Goal: Find specific page/section: Find specific page/section

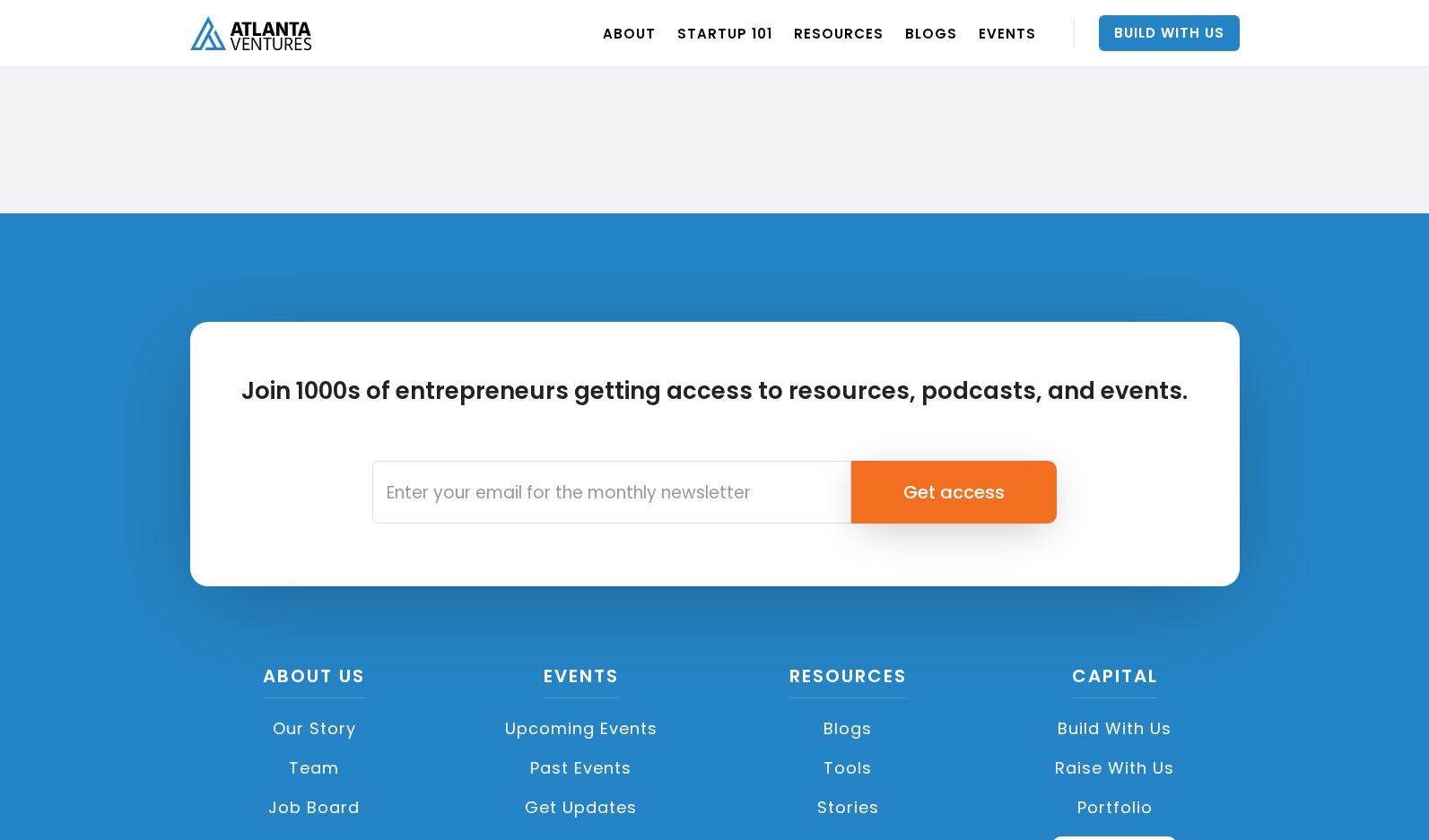
scroll to position [4034, 0]
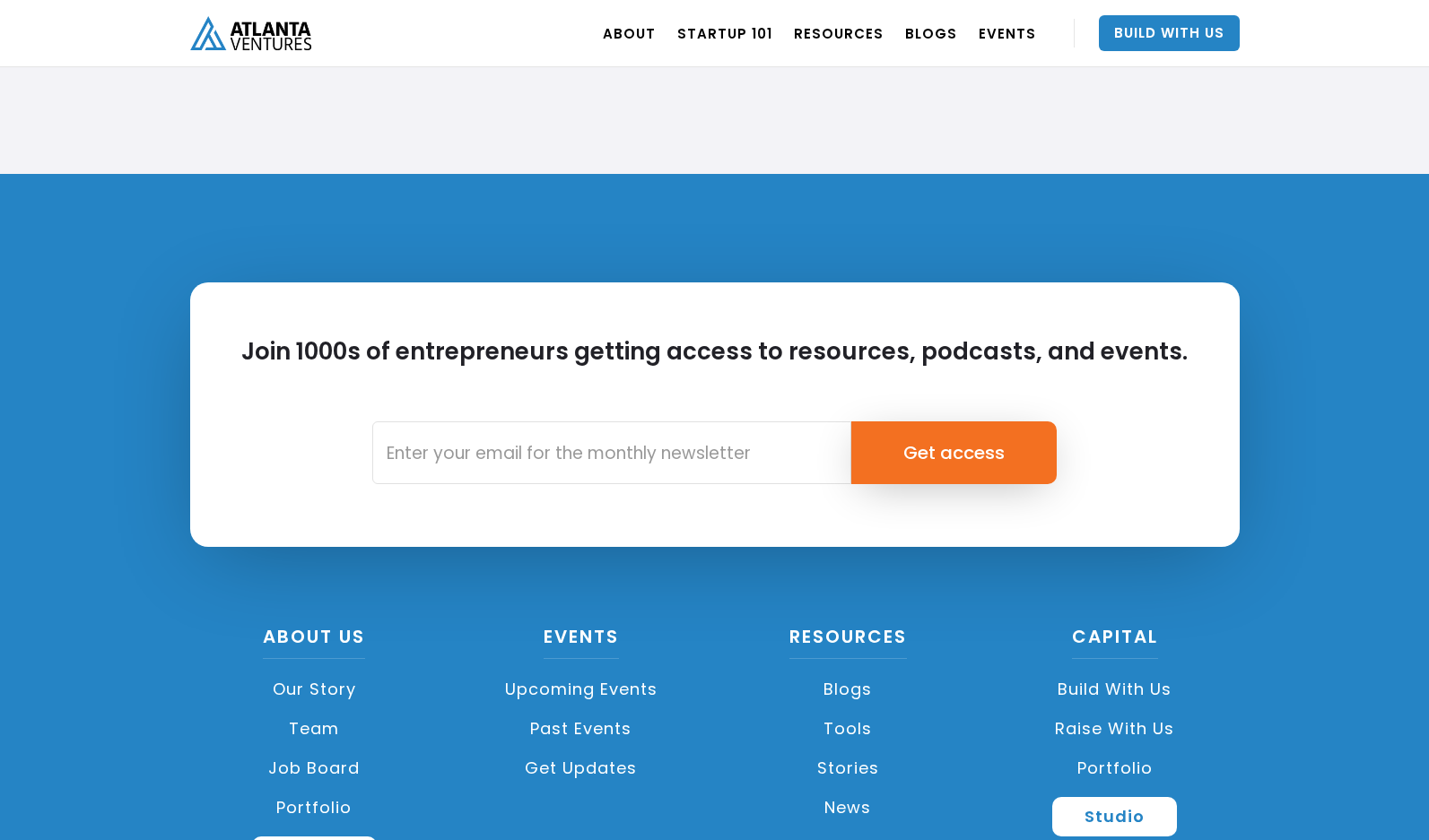
click at [320, 727] on link "Team" at bounding box center [314, 729] width 249 height 39
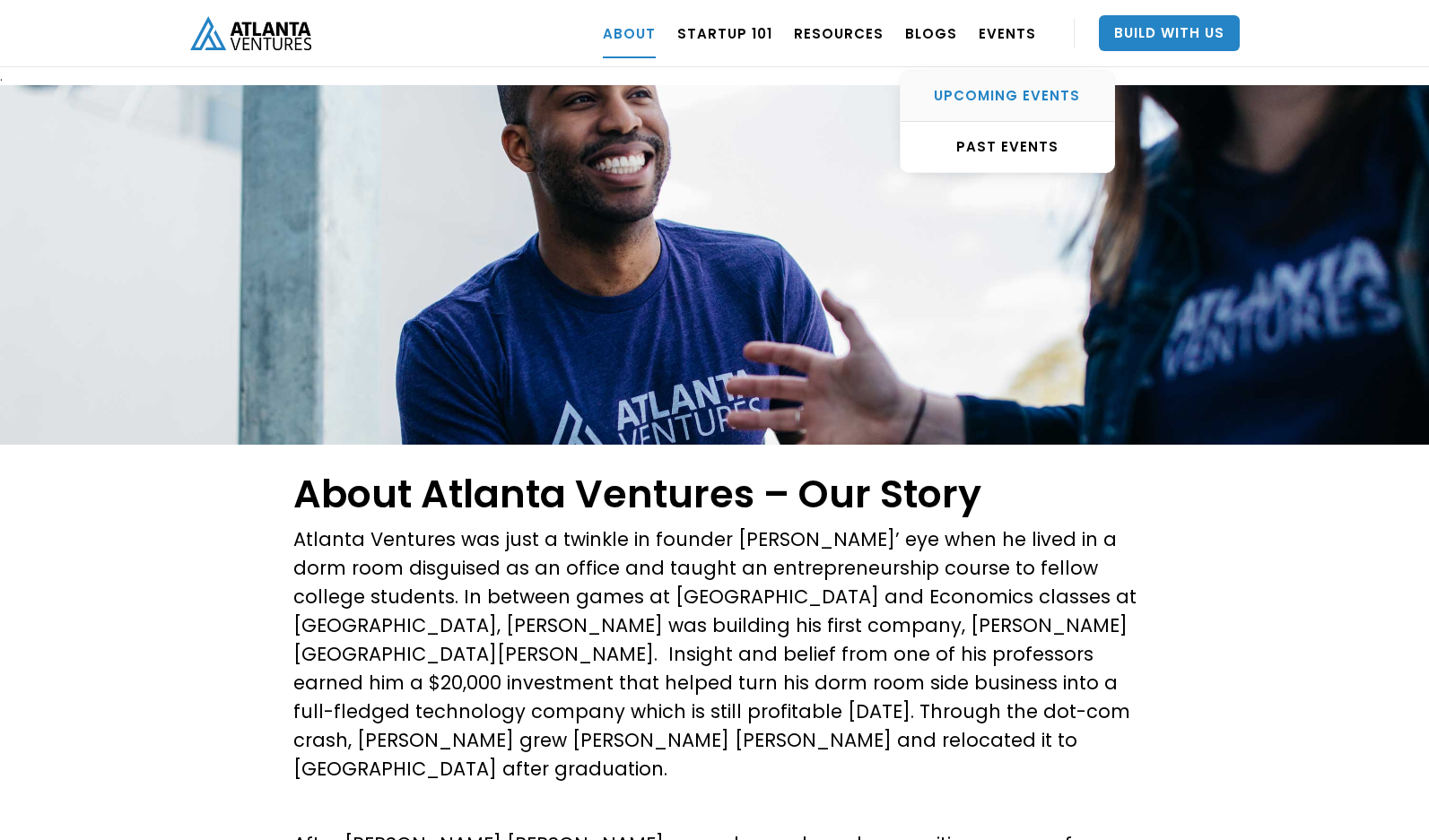
click at [1007, 96] on div "UPCOMING EVENTS" at bounding box center [1007, 96] width 214 height 18
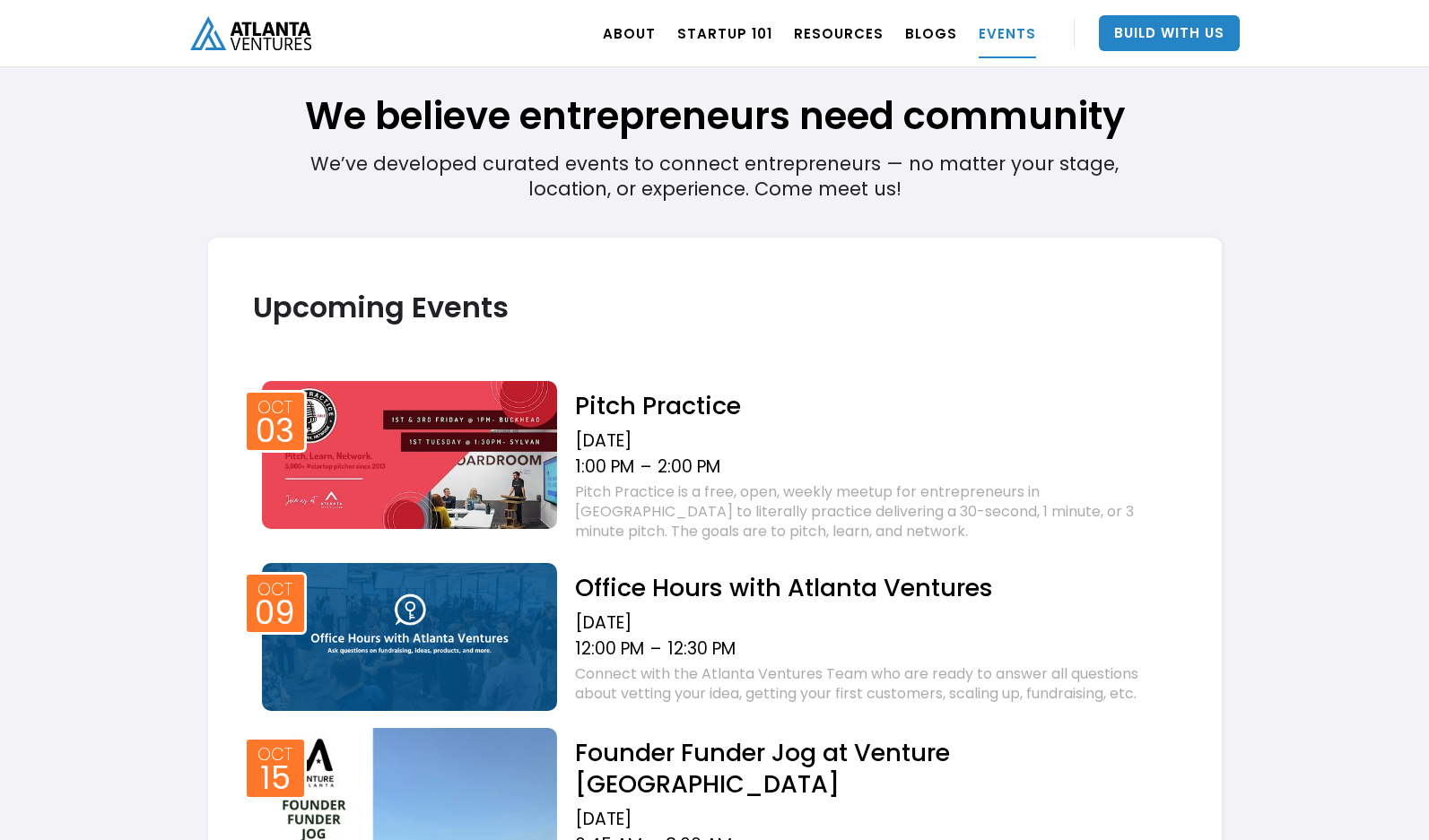
scroll to position [431, 0]
